Goal: Task Accomplishment & Management: Complete application form

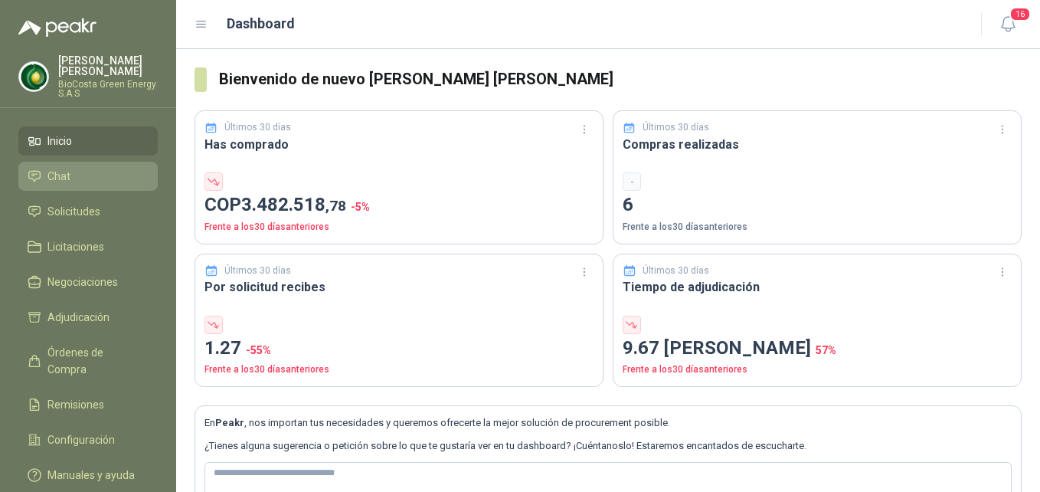
click at [70, 184] on li "Chat" at bounding box center [88, 176] width 121 height 17
click at [97, 142] on li "Inicio" at bounding box center [88, 141] width 121 height 17
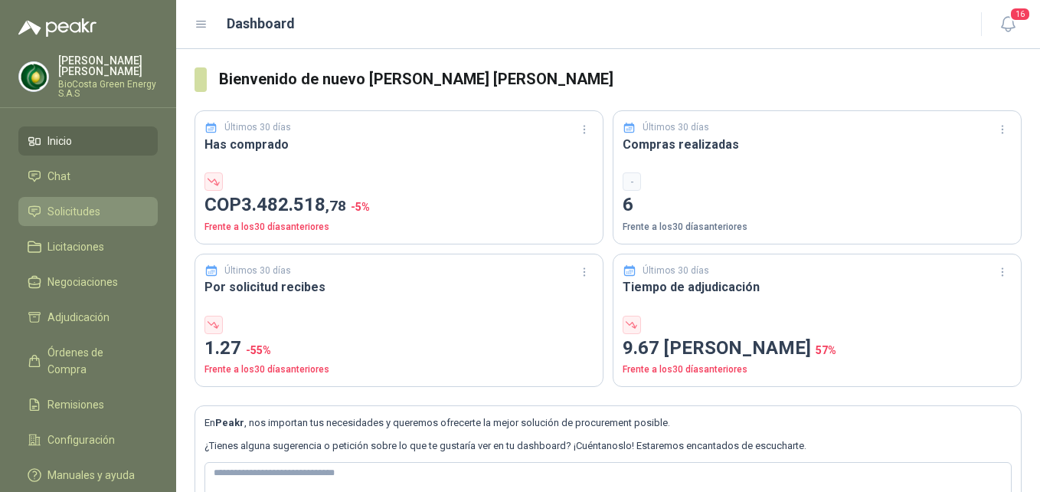
click at [117, 200] on link "Solicitudes" at bounding box center [87, 211] width 139 height 29
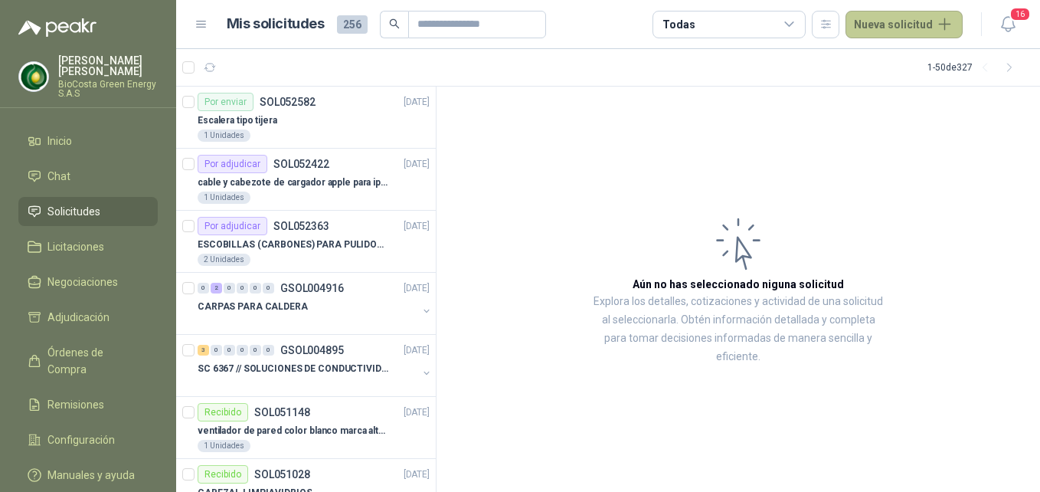
click at [898, 32] on button "Nueva solicitud" at bounding box center [904, 25] width 117 height 28
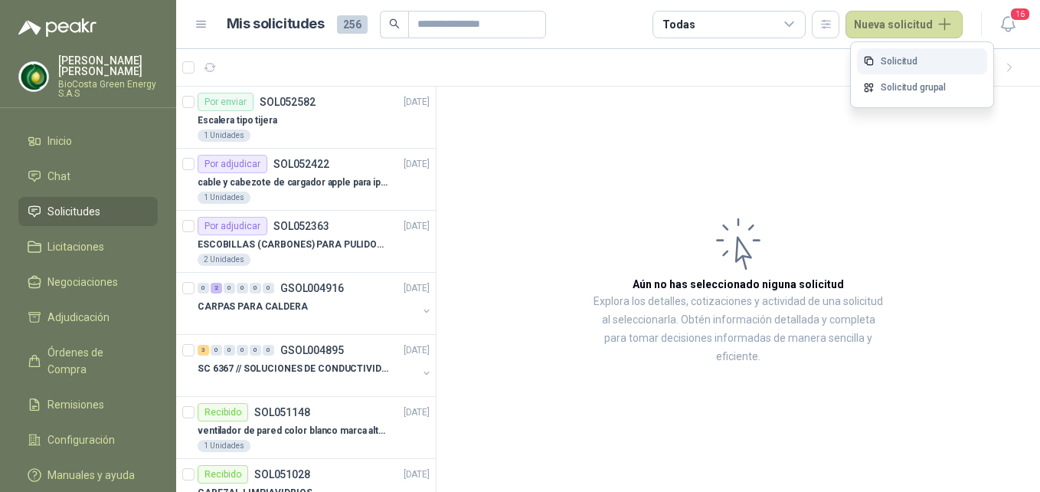
click at [905, 51] on link "Solicitud" at bounding box center [922, 61] width 130 height 27
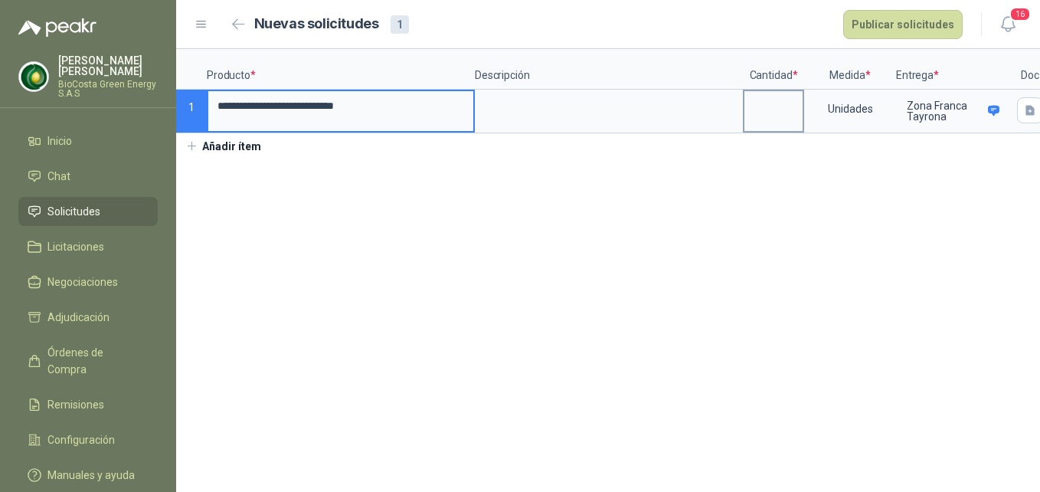
type input "**********"
click at [786, 123] on label at bounding box center [774, 111] width 58 height 40
click at [786, 121] on input at bounding box center [774, 106] width 58 height 30
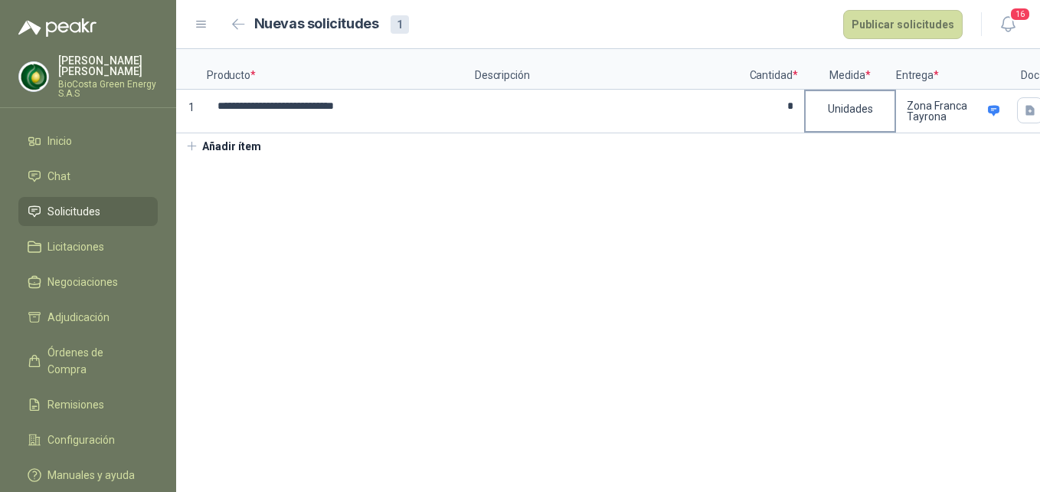
click at [873, 108] on div "Unidades" at bounding box center [850, 108] width 89 height 35
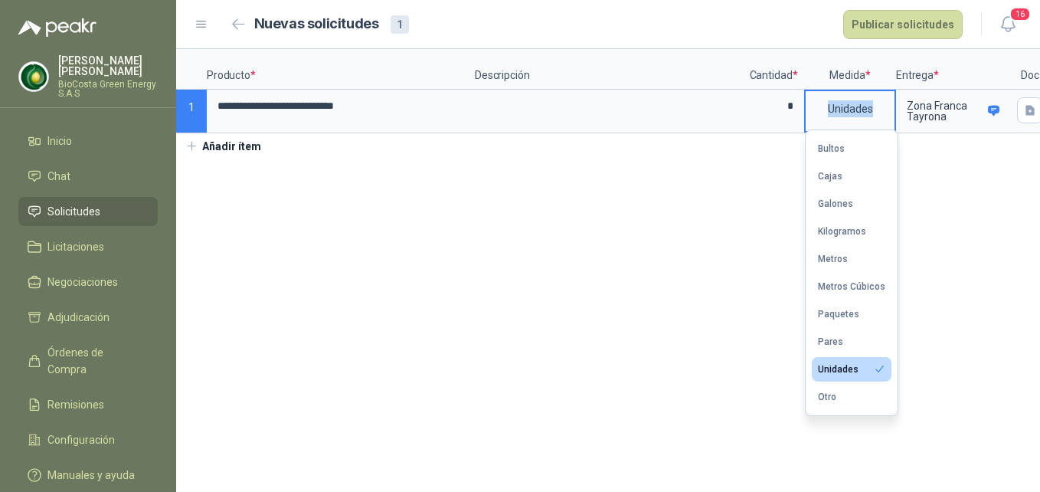
drag, startPoint x: 873, startPoint y: 114, endPoint x: 811, endPoint y: 114, distance: 62.0
click at [814, 114] on div "Unidades" at bounding box center [850, 108] width 89 height 35
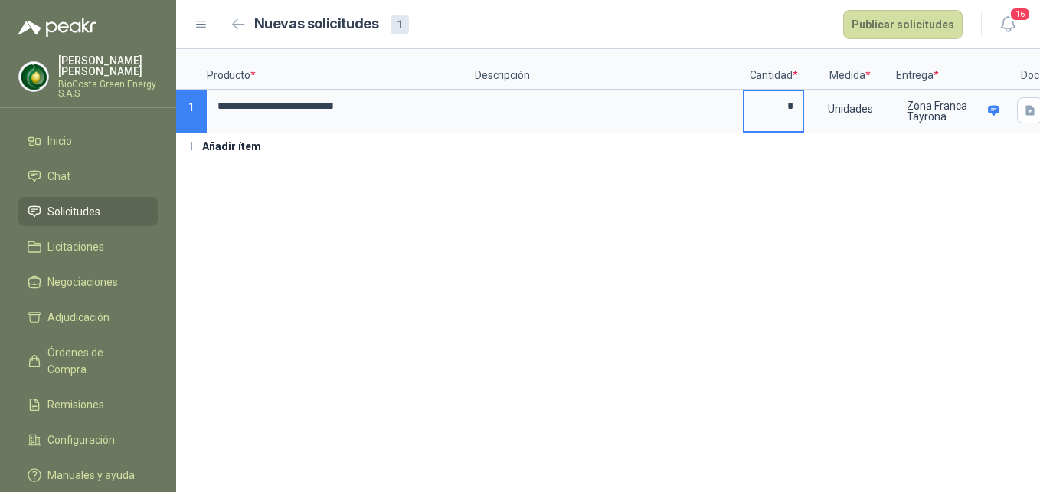
drag, startPoint x: 811, startPoint y: 114, endPoint x: 766, endPoint y: 110, distance: 45.4
click at [766, 110] on input "*" at bounding box center [774, 106] width 58 height 30
drag, startPoint x: 804, startPoint y: 108, endPoint x: 795, endPoint y: 109, distance: 9.2
click at [795, 109] on div "**********" at bounding box center [608, 91] width 864 height 84
click at [795, 110] on input "*" at bounding box center [774, 106] width 58 height 30
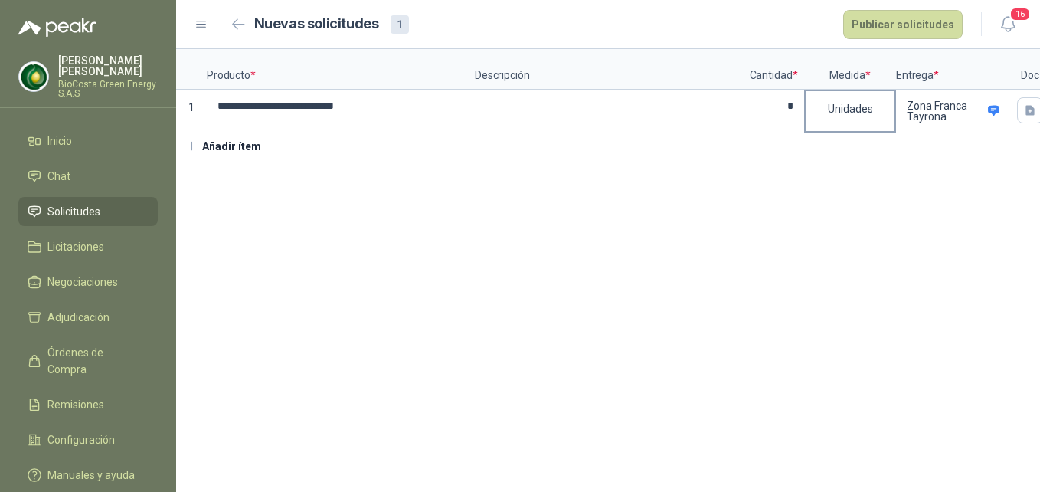
click at [850, 114] on div "Unidades" at bounding box center [850, 108] width 89 height 35
drag, startPoint x: 787, startPoint y: 115, endPoint x: 769, endPoint y: 115, distance: 18.4
click at [769, 115] on input "*" at bounding box center [774, 106] width 58 height 30
click at [789, 106] on input "*" at bounding box center [774, 106] width 58 height 30
drag, startPoint x: 797, startPoint y: 106, endPoint x: 786, endPoint y: 107, distance: 11.6
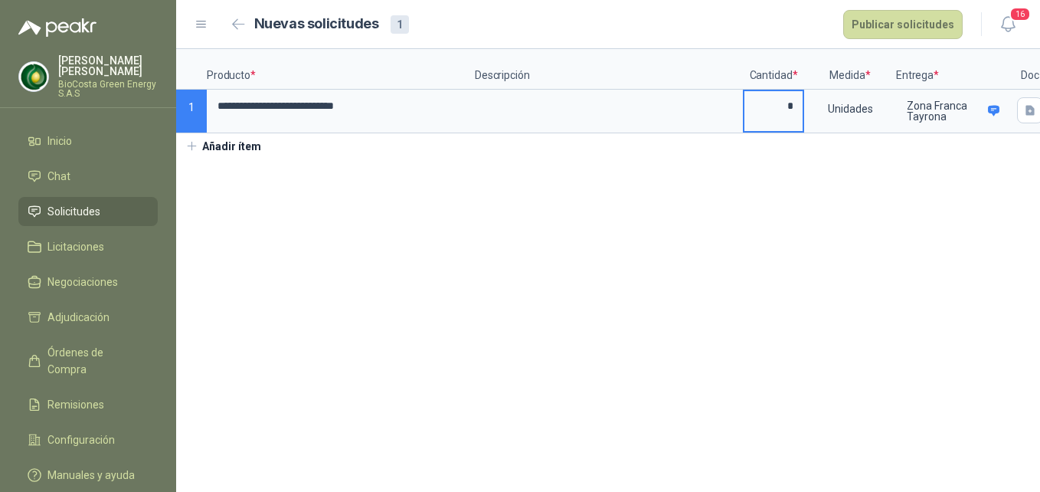
click at [786, 107] on input "*" at bounding box center [774, 106] width 58 height 30
type input "*"
click at [854, 104] on div "Unidades" at bounding box center [850, 108] width 89 height 35
click at [901, 112] on div "Zona Franca Tayrona" at bounding box center [954, 111] width 112 height 40
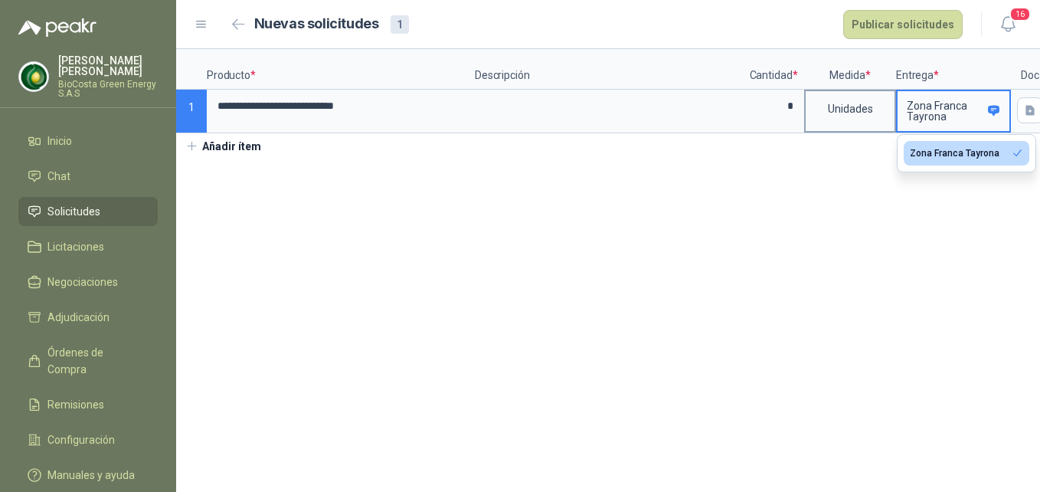
click at [874, 113] on div "Unidades" at bounding box center [850, 108] width 89 height 35
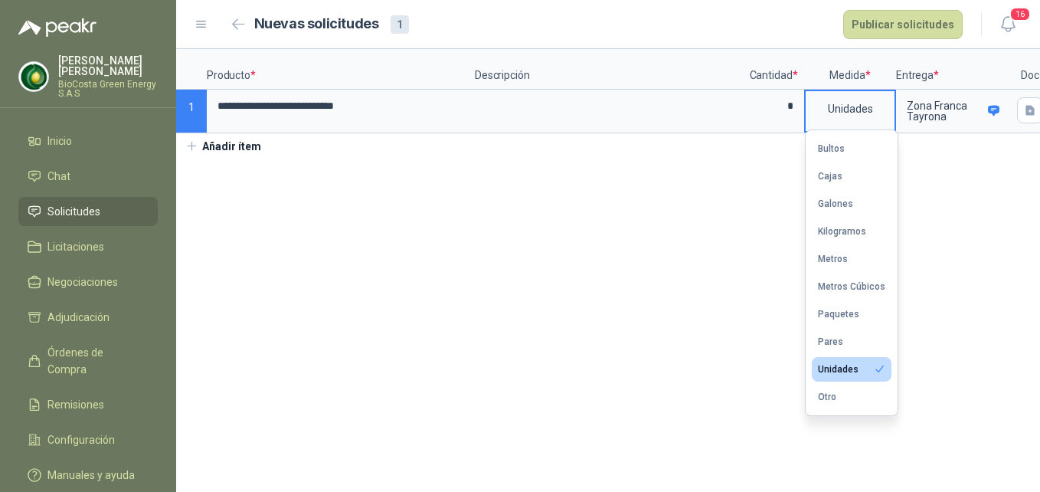
click at [878, 109] on div "Unidades" at bounding box center [850, 108] width 89 height 35
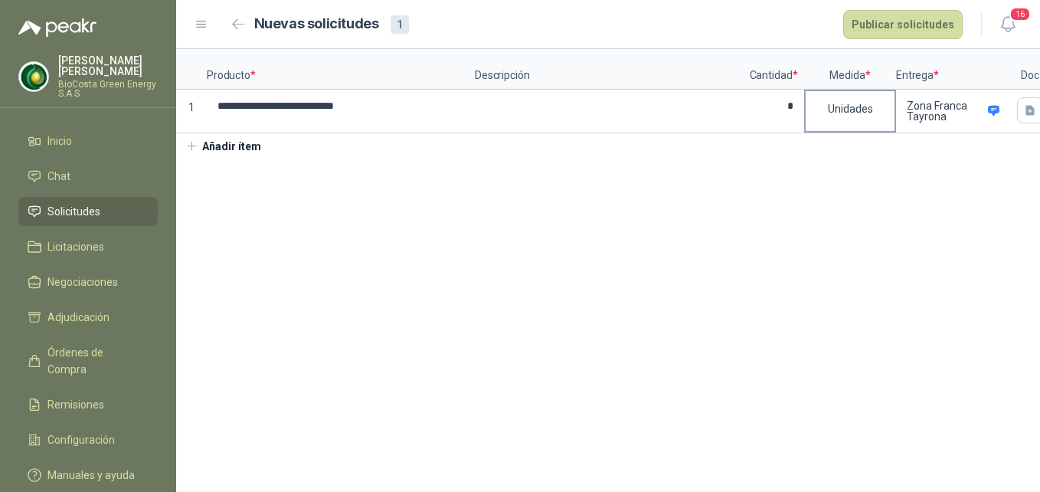
click at [846, 116] on div "Unidades" at bounding box center [850, 108] width 89 height 35
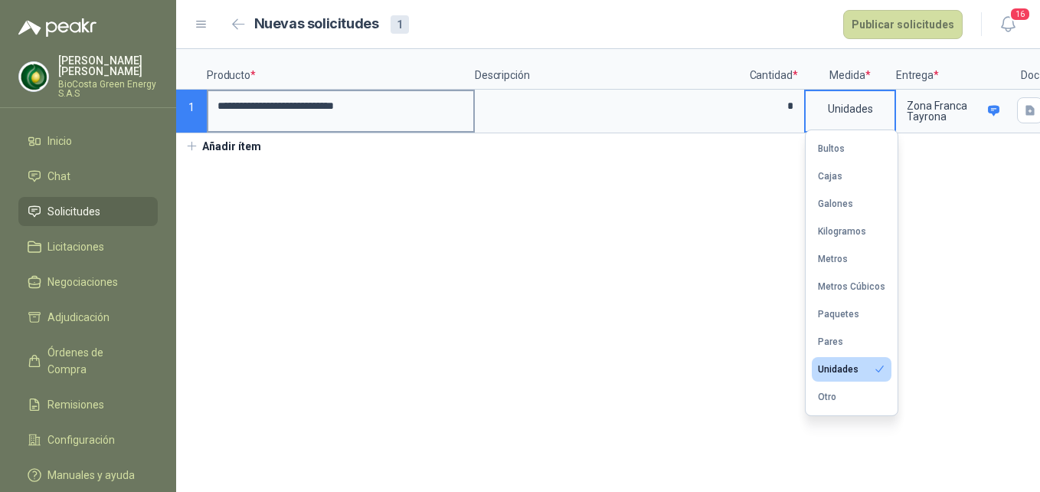
click at [362, 114] on input "**********" at bounding box center [340, 106] width 265 height 30
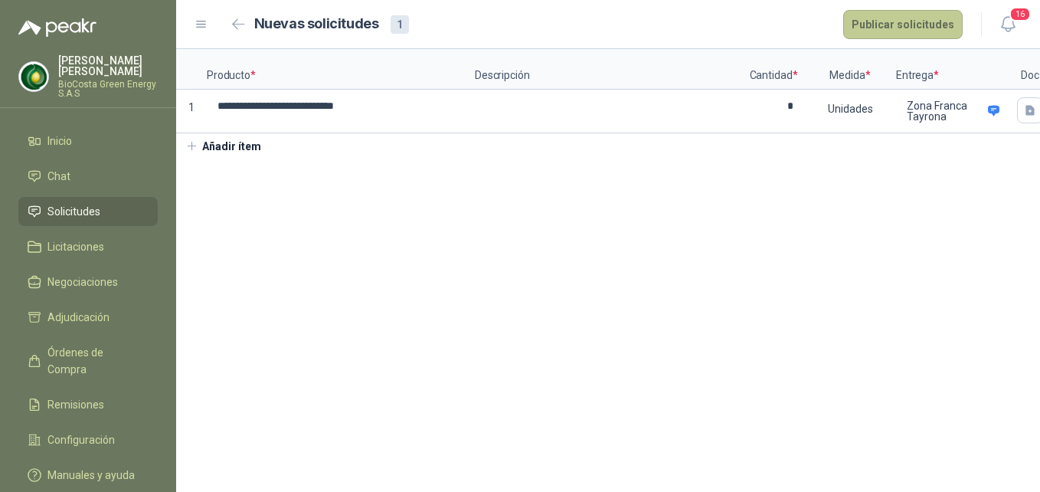
click at [932, 31] on button "Publicar solicitudes" at bounding box center [903, 24] width 120 height 29
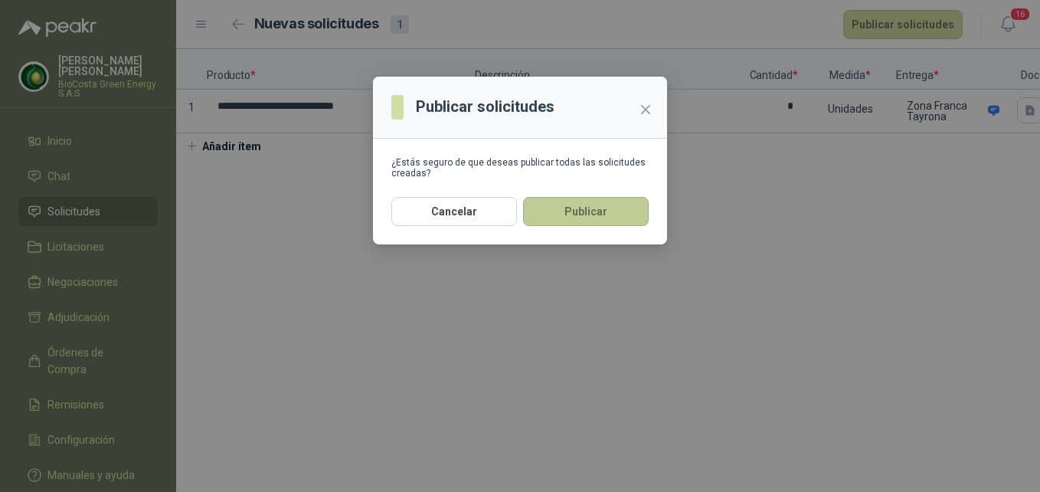
click at [638, 201] on button "Publicar" at bounding box center [586, 211] width 126 height 29
